Goal: Check status: Check status

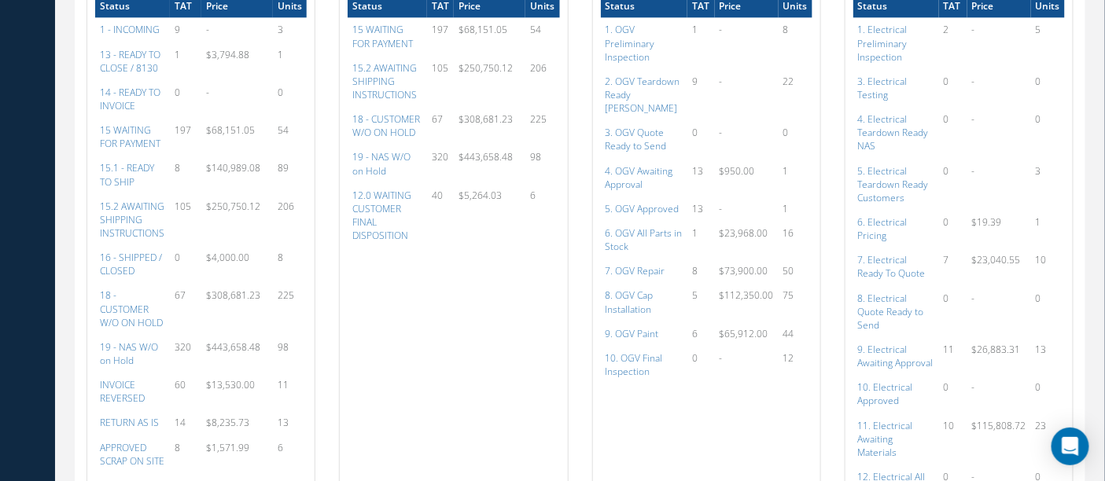
scroll to position [1303, 0]
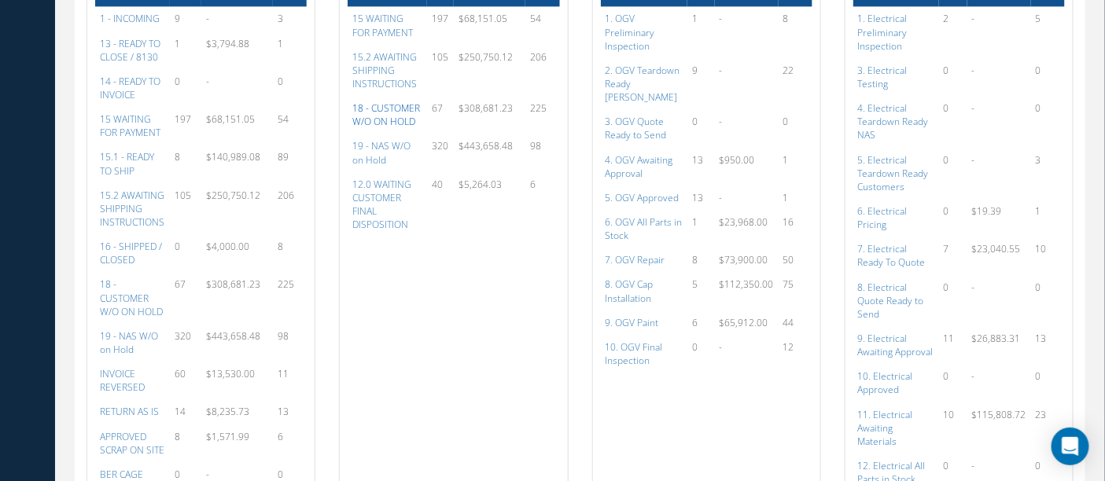
click at [377, 119] on a=46&excludeInternalCustomer=false&excludeInvoicedOrClosed=true&&filtersHidded"] "18 - CUSTOMER W/O ON HOLD" at bounding box center [386, 114] width 68 height 27
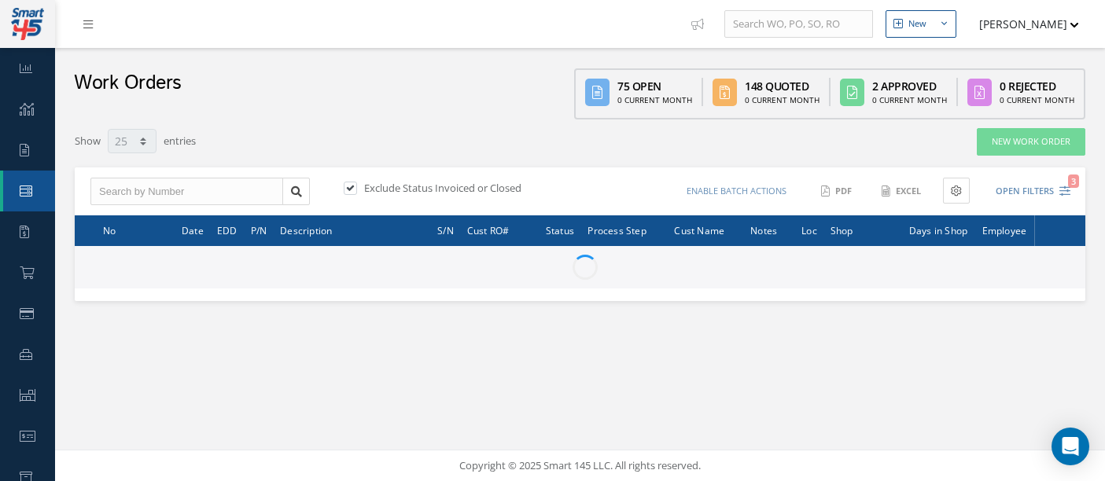
select select "25"
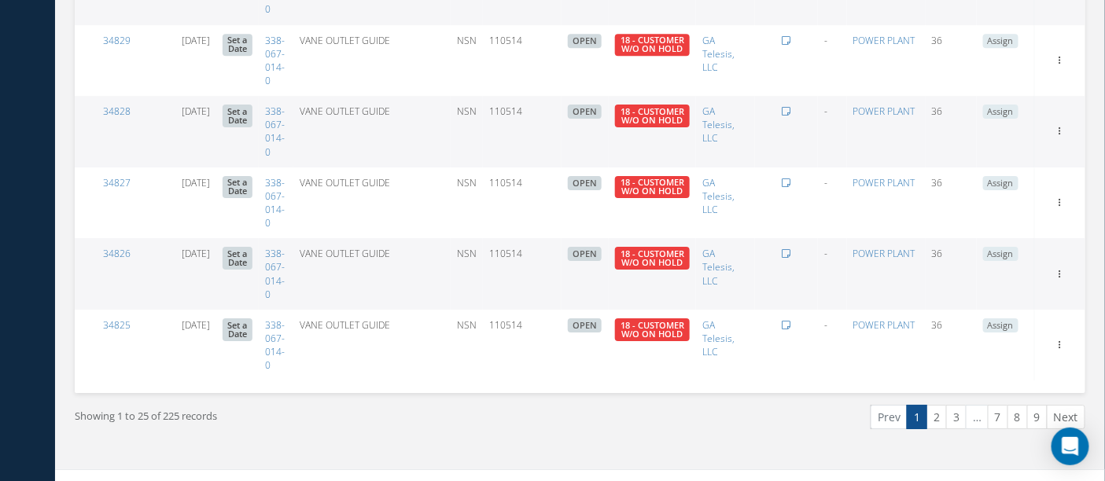
scroll to position [1678, 0]
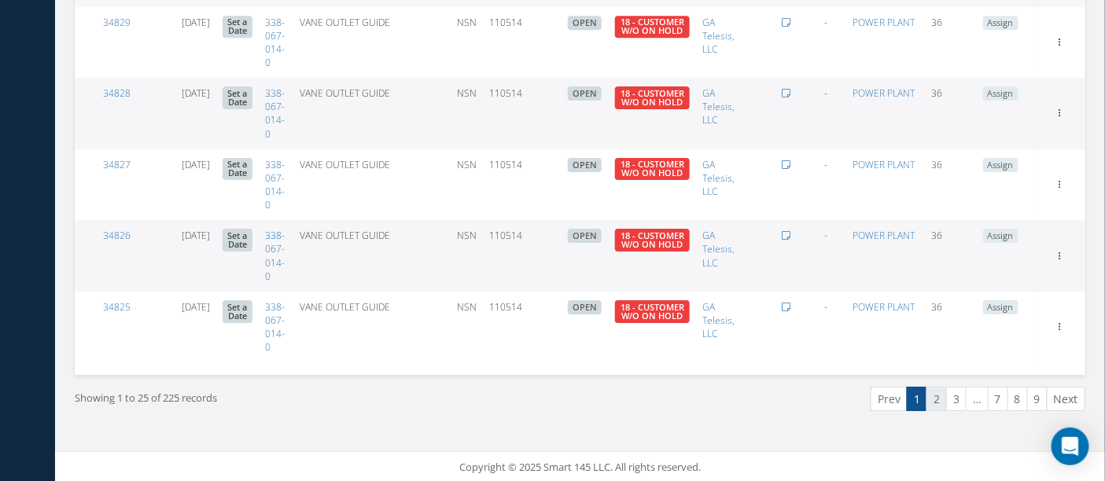
click at [945, 399] on link "2" at bounding box center [936, 399] width 20 height 24
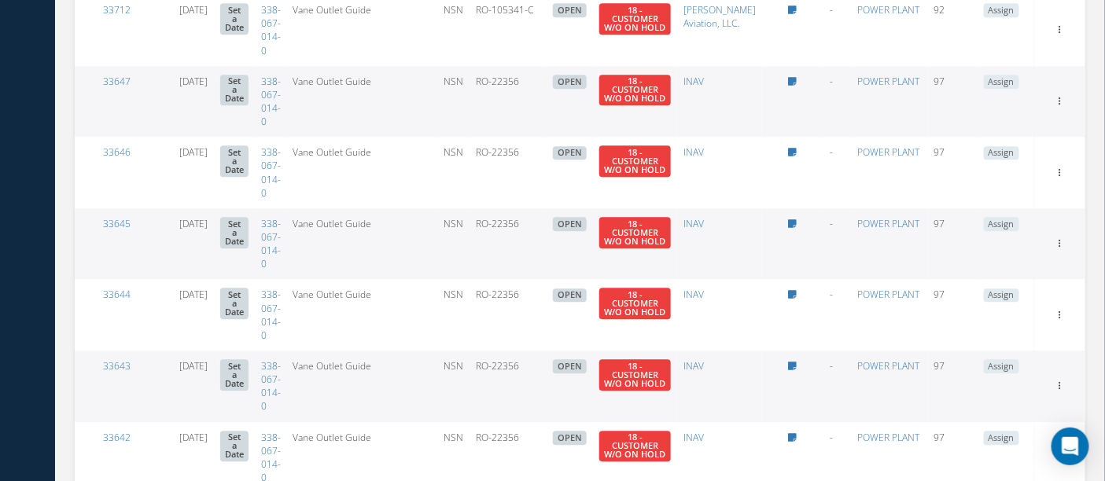
scroll to position [1684, 0]
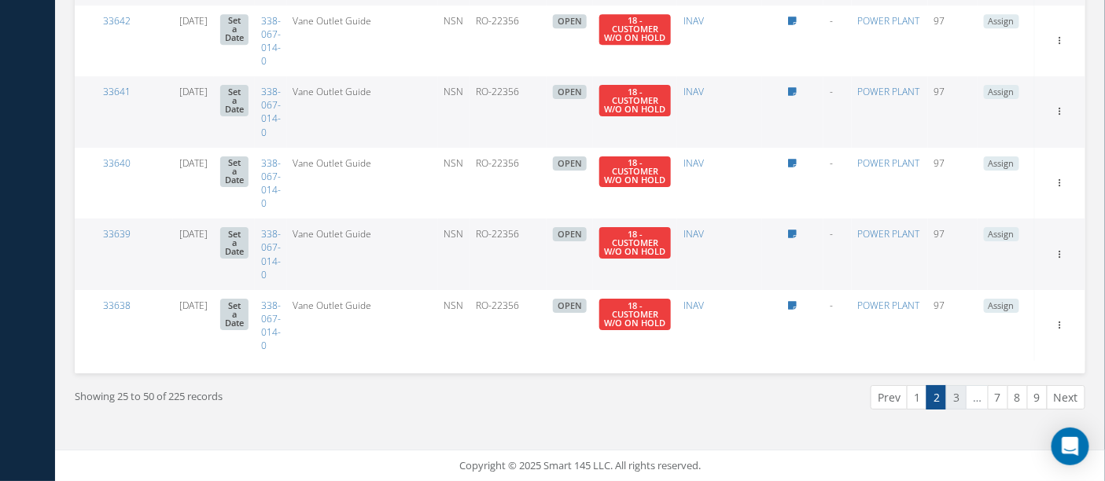
click at [962, 403] on link "3" at bounding box center [956, 397] width 20 height 24
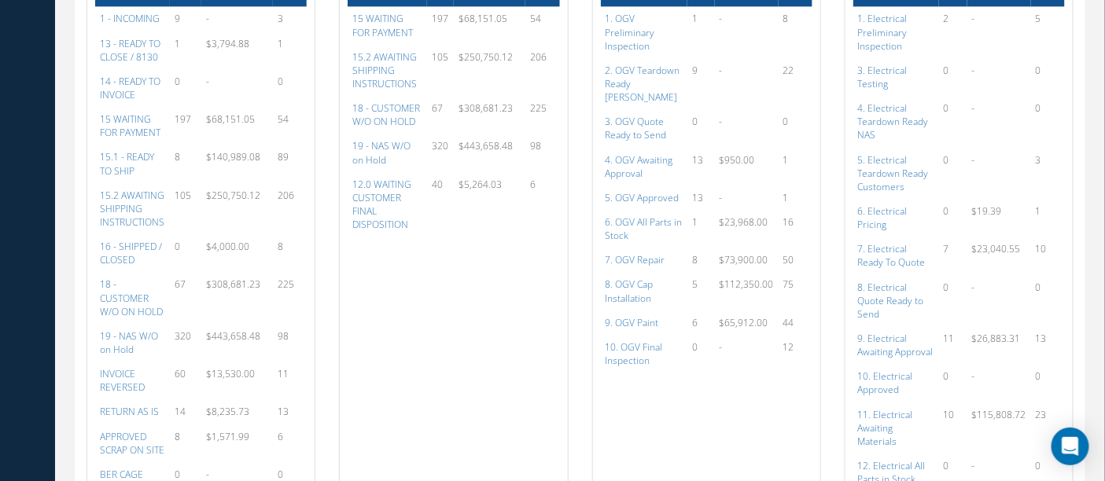
scroll to position [1303, 0]
click at [373, 145] on a=47&excludeInternalCustomer=false&excludeInvoicedOrClosed=true&&filtersHidded"] "19 - NAS W/O on Hold" at bounding box center [381, 152] width 58 height 27
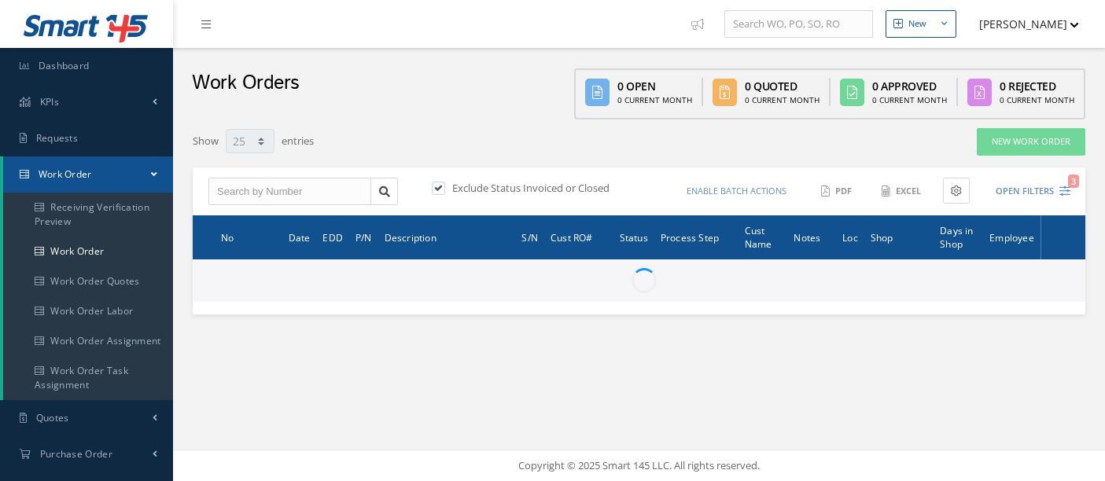
select select "25"
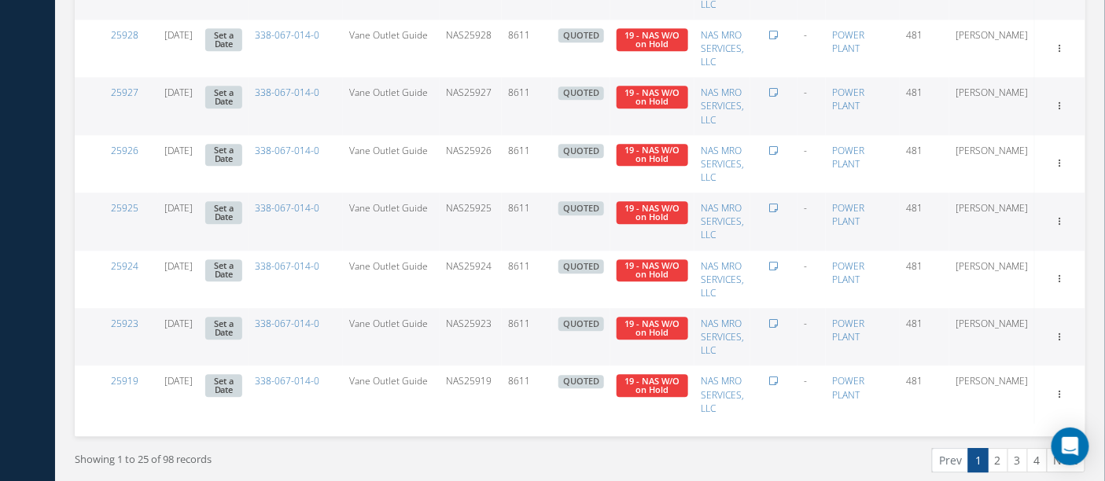
scroll to position [1341, 0]
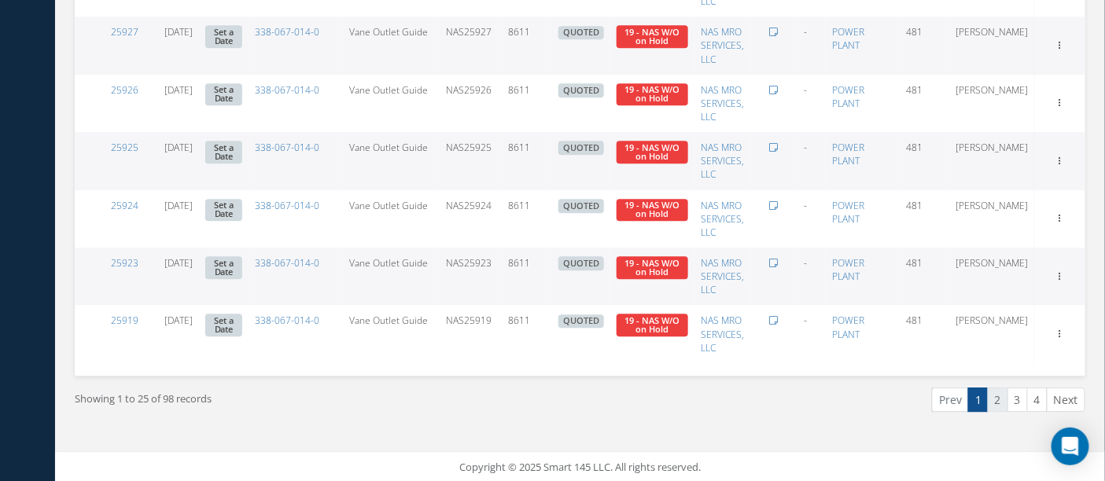
click at [999, 401] on link "2" at bounding box center [998, 400] width 20 height 24
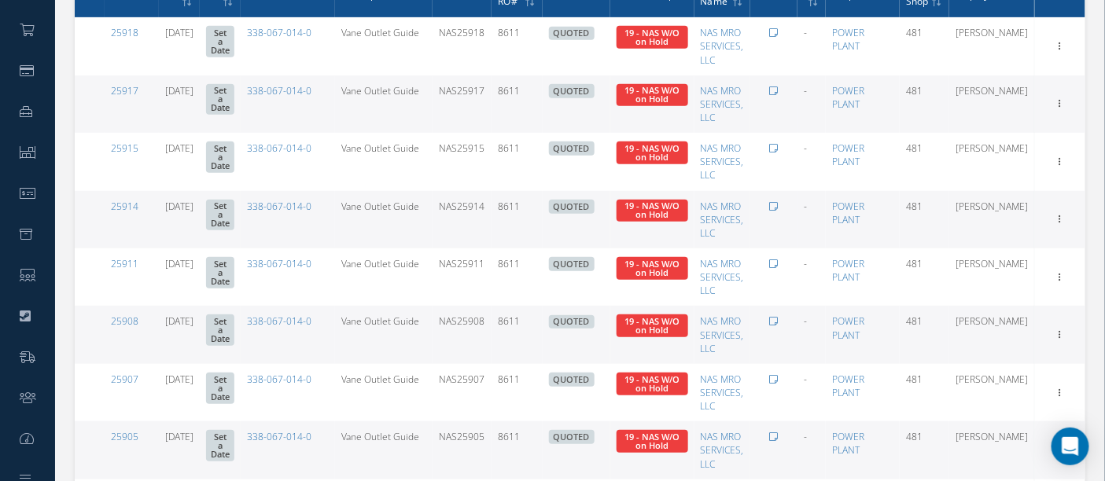
scroll to position [202, 0]
